Goal: Find contact information: Find contact information

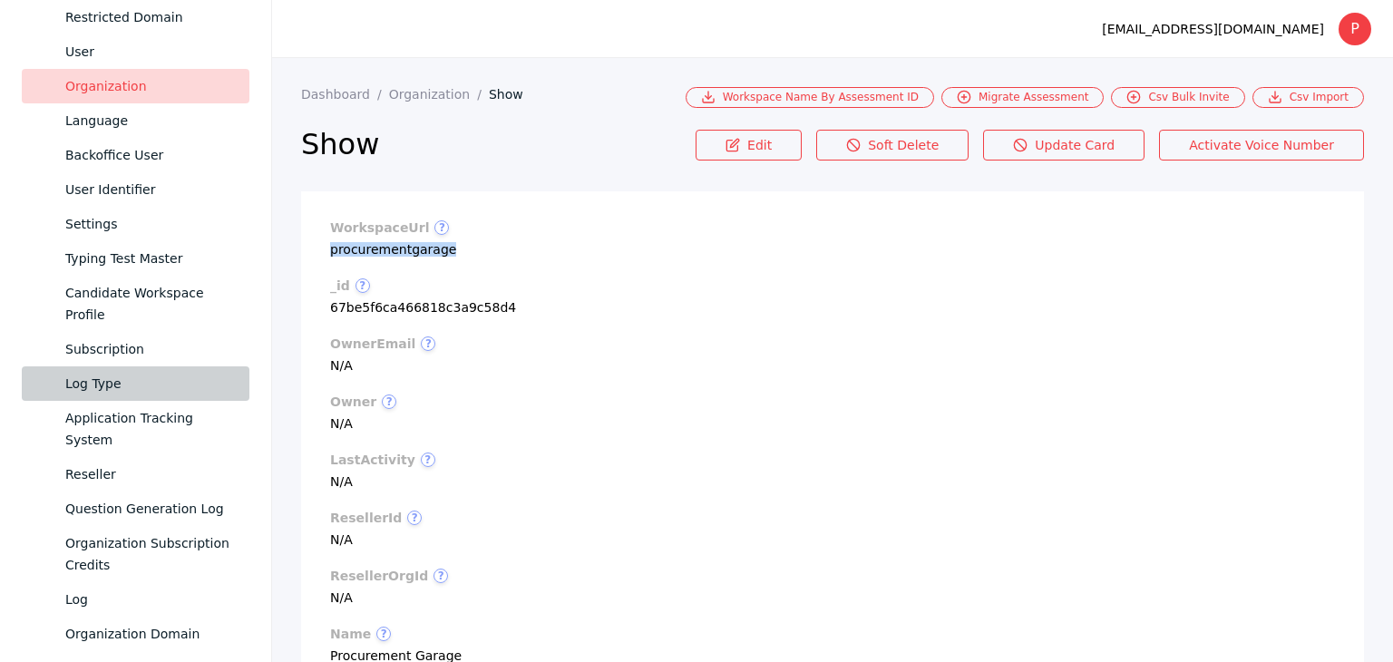
scroll to position [877, 0]
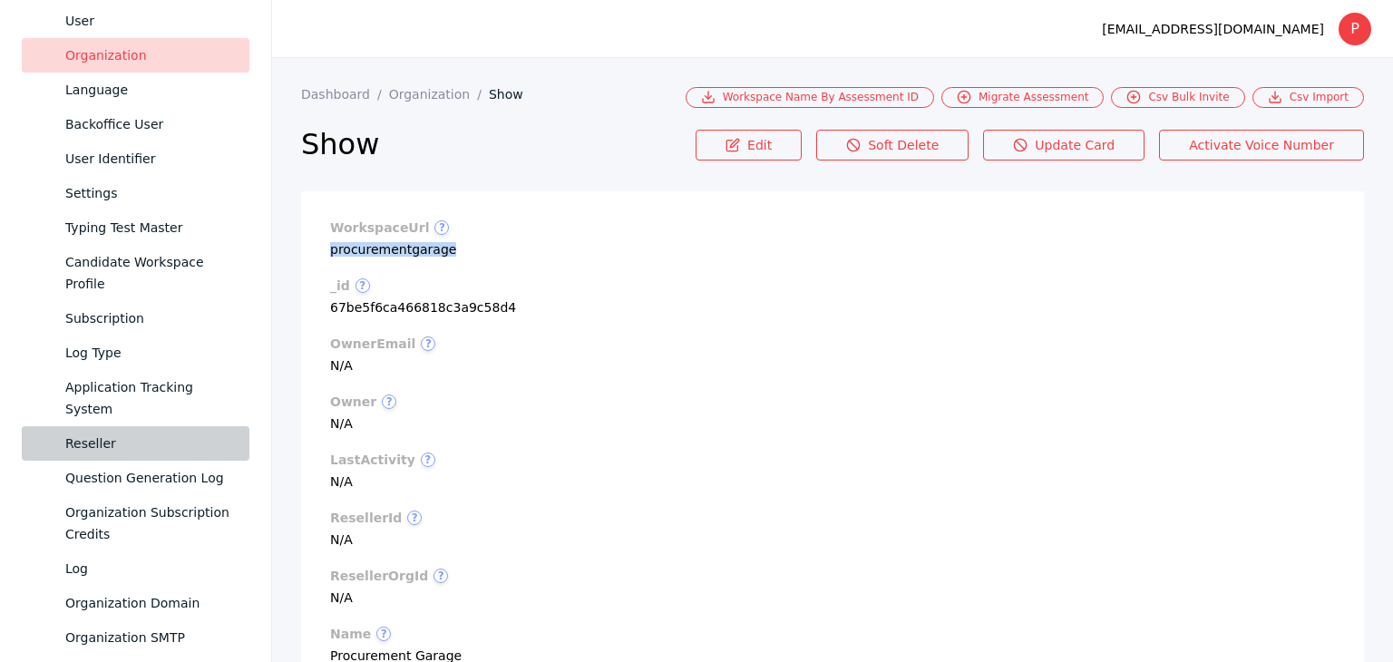
click at [118, 454] on link "Reseller" at bounding box center [136, 443] width 228 height 34
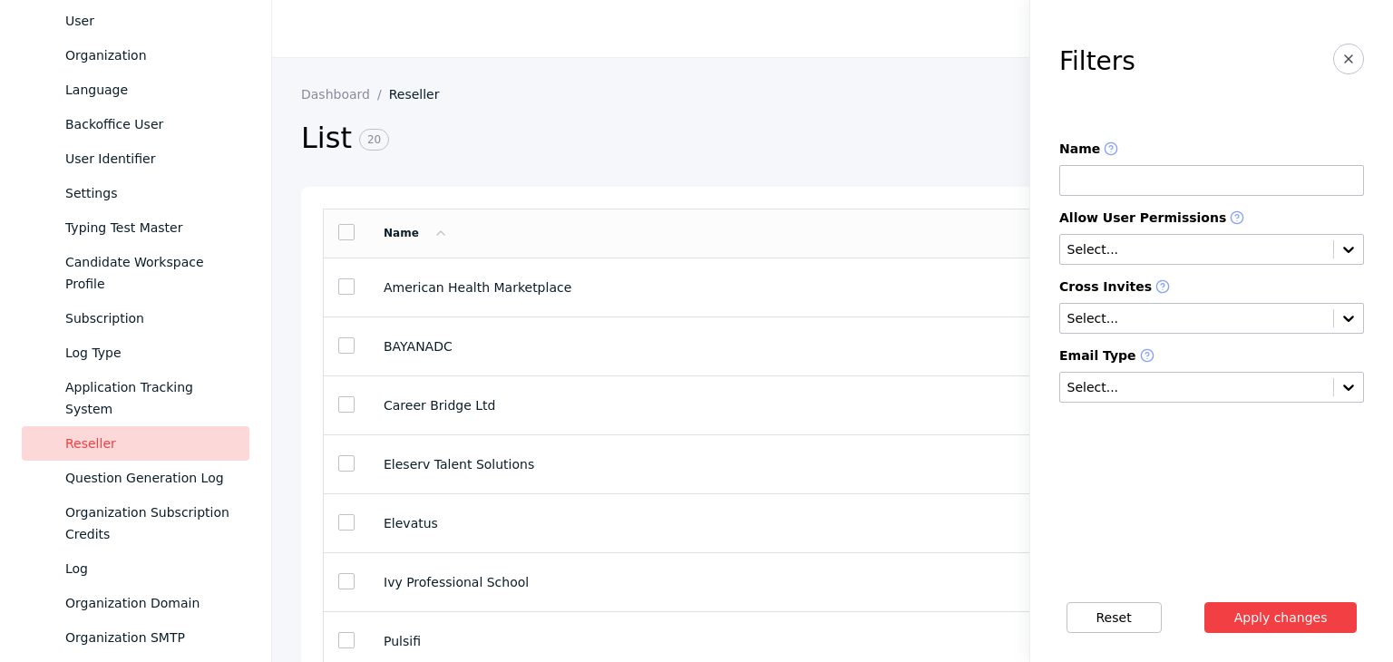
click at [1115, 176] on input at bounding box center [1212, 180] width 305 height 31
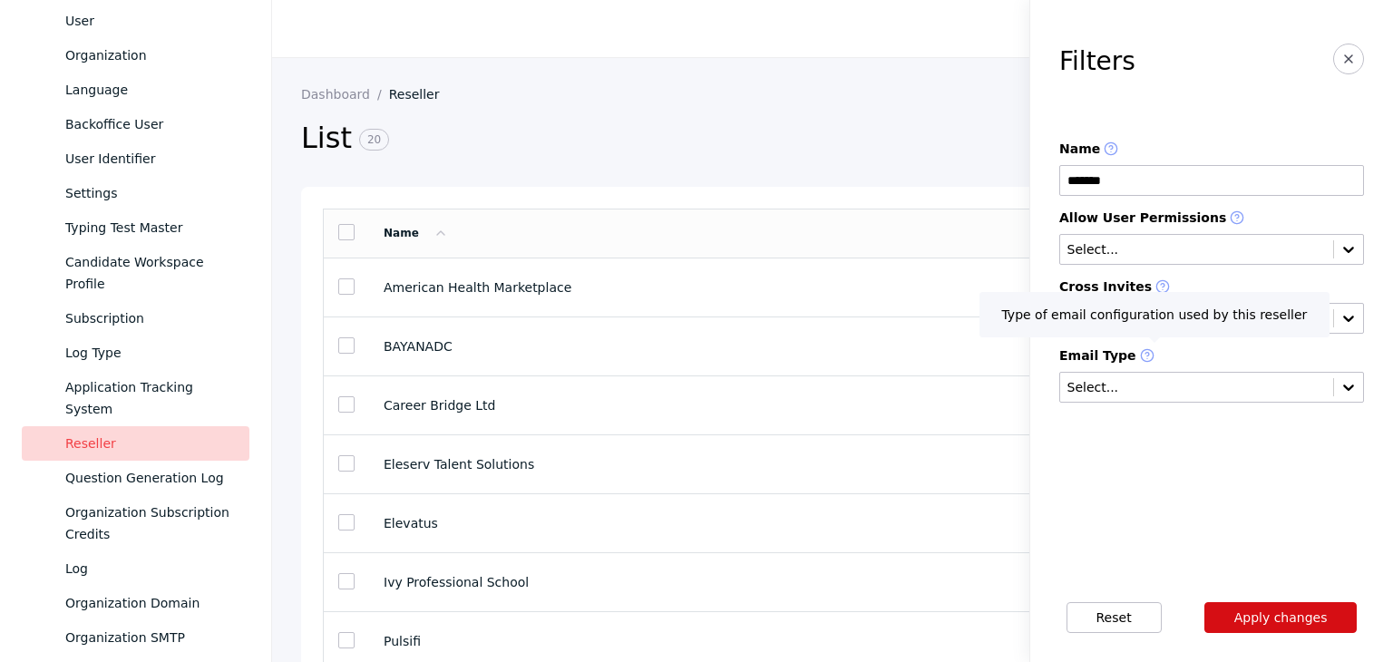
type input "*******"
click at [1271, 605] on button "Apply changes" at bounding box center [1281, 617] width 153 height 31
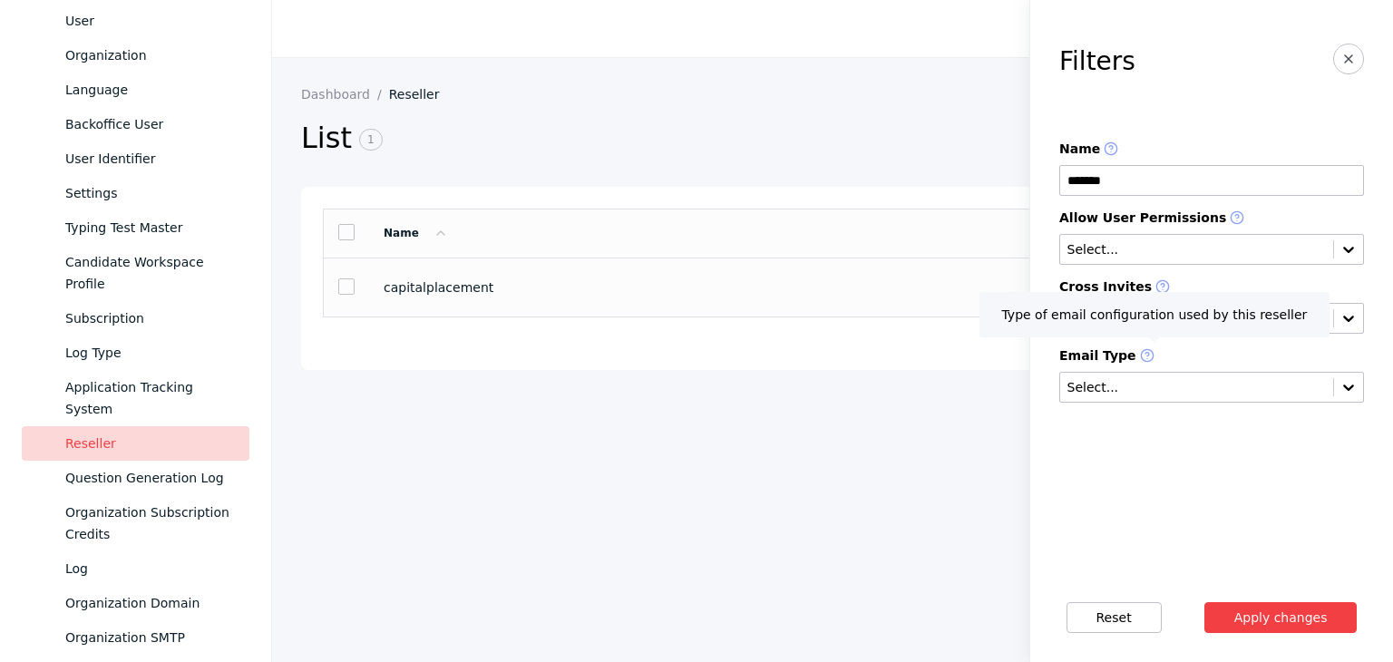
click at [429, 283] on section "capitalplacement" at bounding box center [805, 287] width 842 height 15
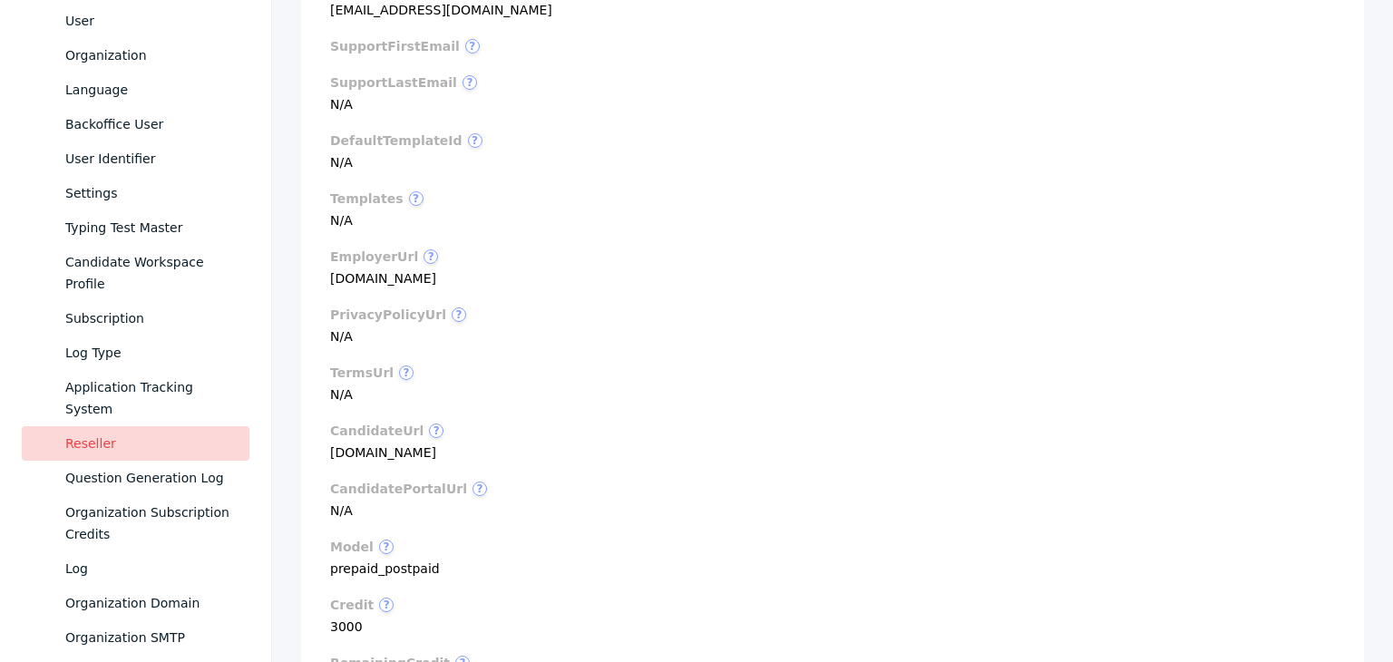
scroll to position [816, 0]
click at [384, 278] on section "employerUrl ? [DOMAIN_NAME]" at bounding box center [832, 265] width 1005 height 36
copy section "[DOMAIN_NAME]"
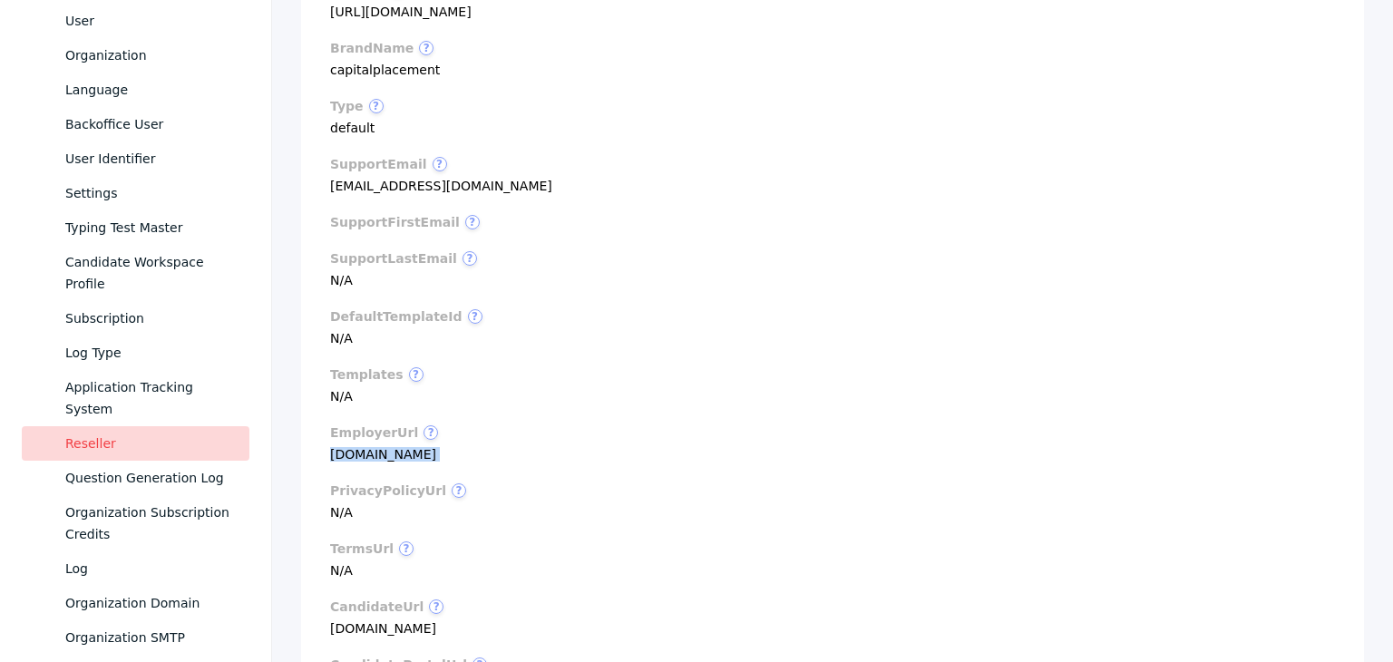
scroll to position [635, 0]
click at [429, 182] on section "supportEmail ? [EMAIL_ADDRESS][DOMAIN_NAME]" at bounding box center [832, 178] width 1005 height 36
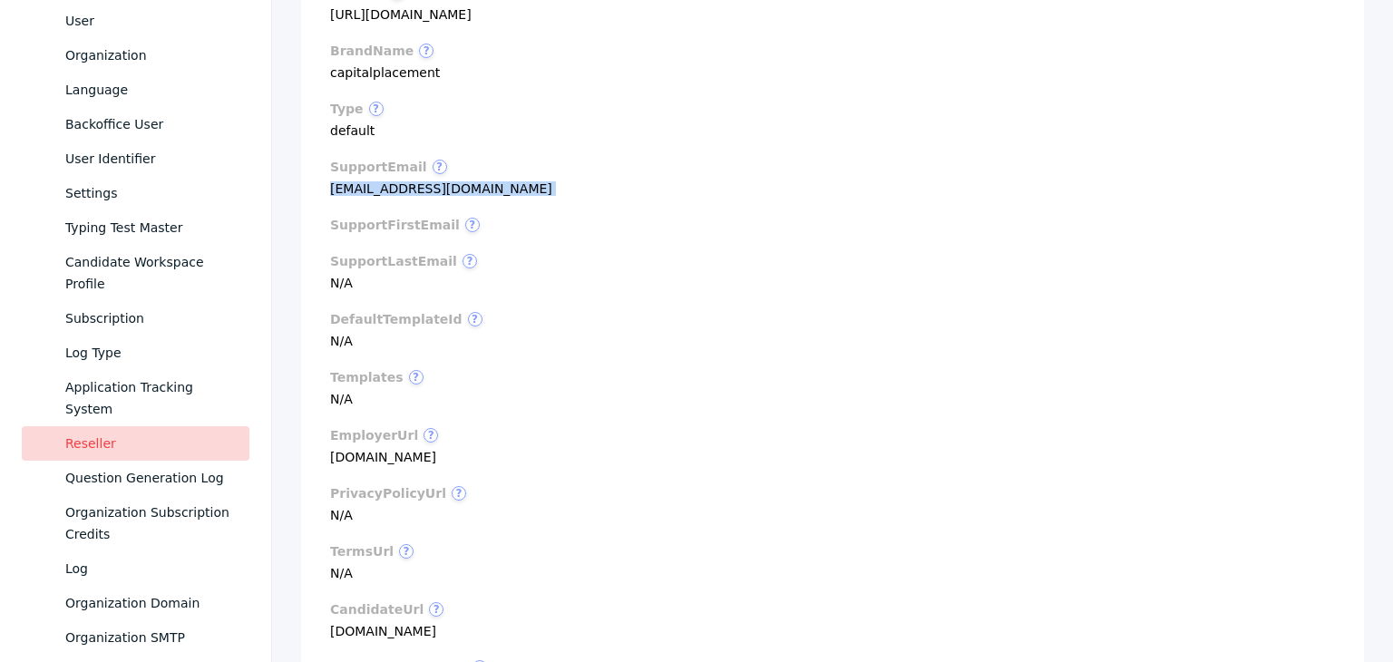
click at [429, 182] on section "supportEmail ? [EMAIL_ADDRESS][DOMAIN_NAME]" at bounding box center [832, 178] width 1005 height 36
copy section "[EMAIL_ADDRESS][DOMAIN_NAME]"
